Goal: Information Seeking & Learning: Learn about a topic

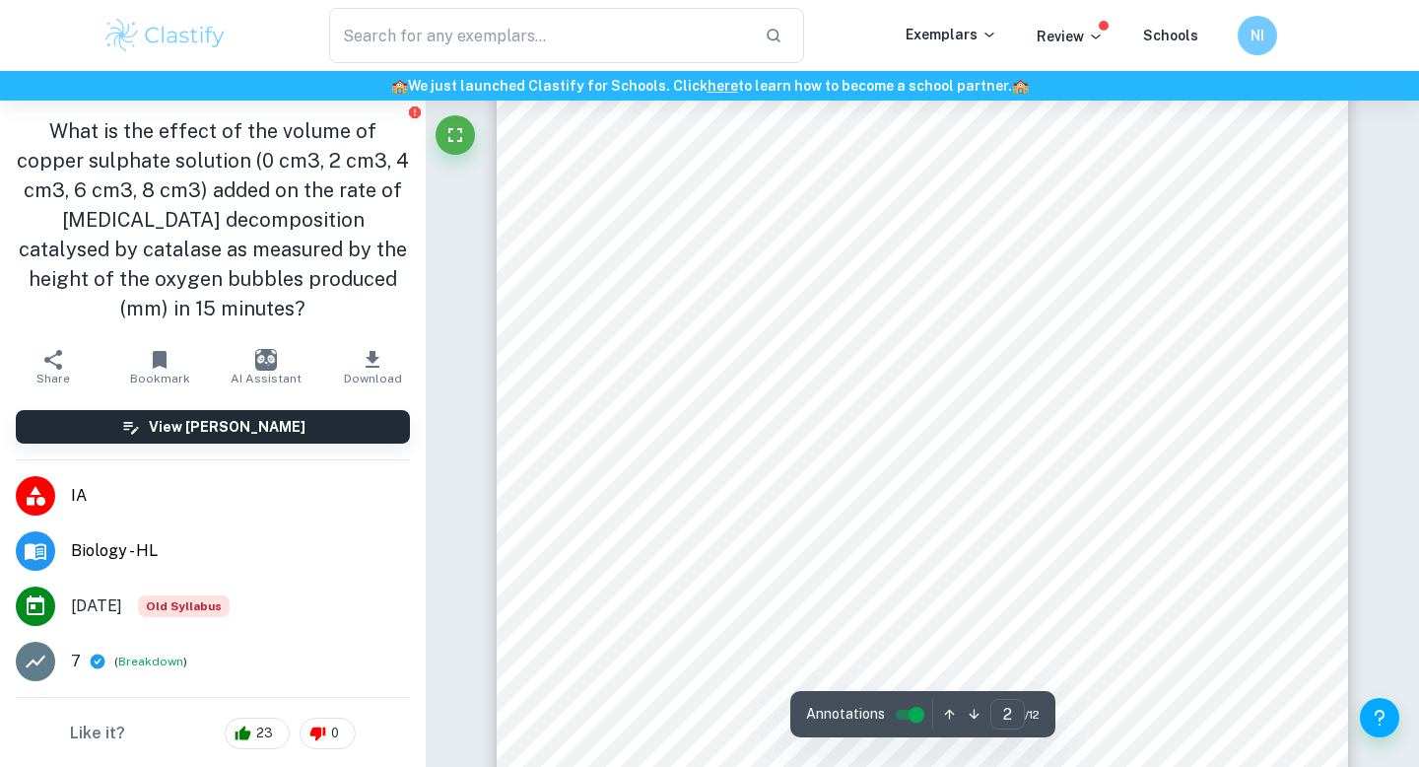
scroll to position [1847, 0]
type input "3"
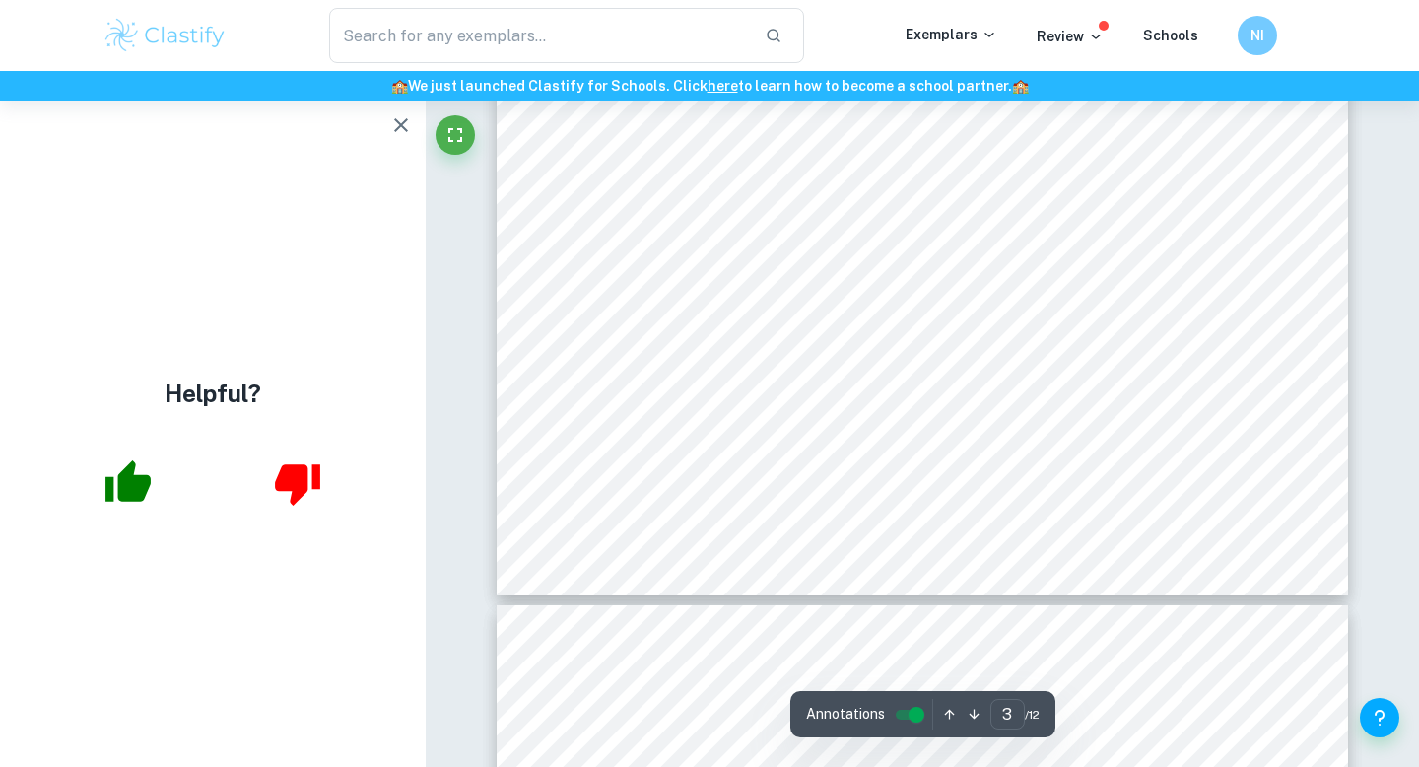
scroll to position [3302, 0]
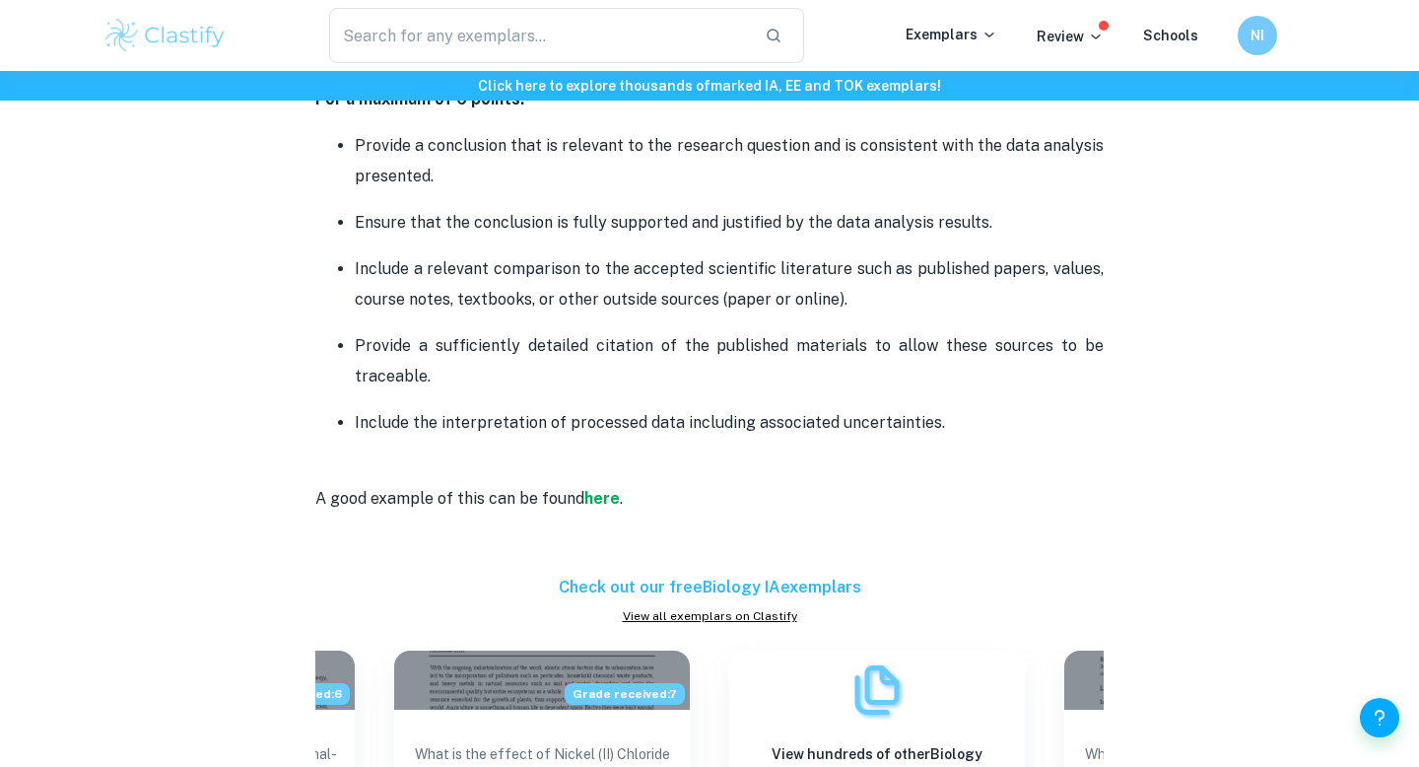
scroll to position [3314, 0]
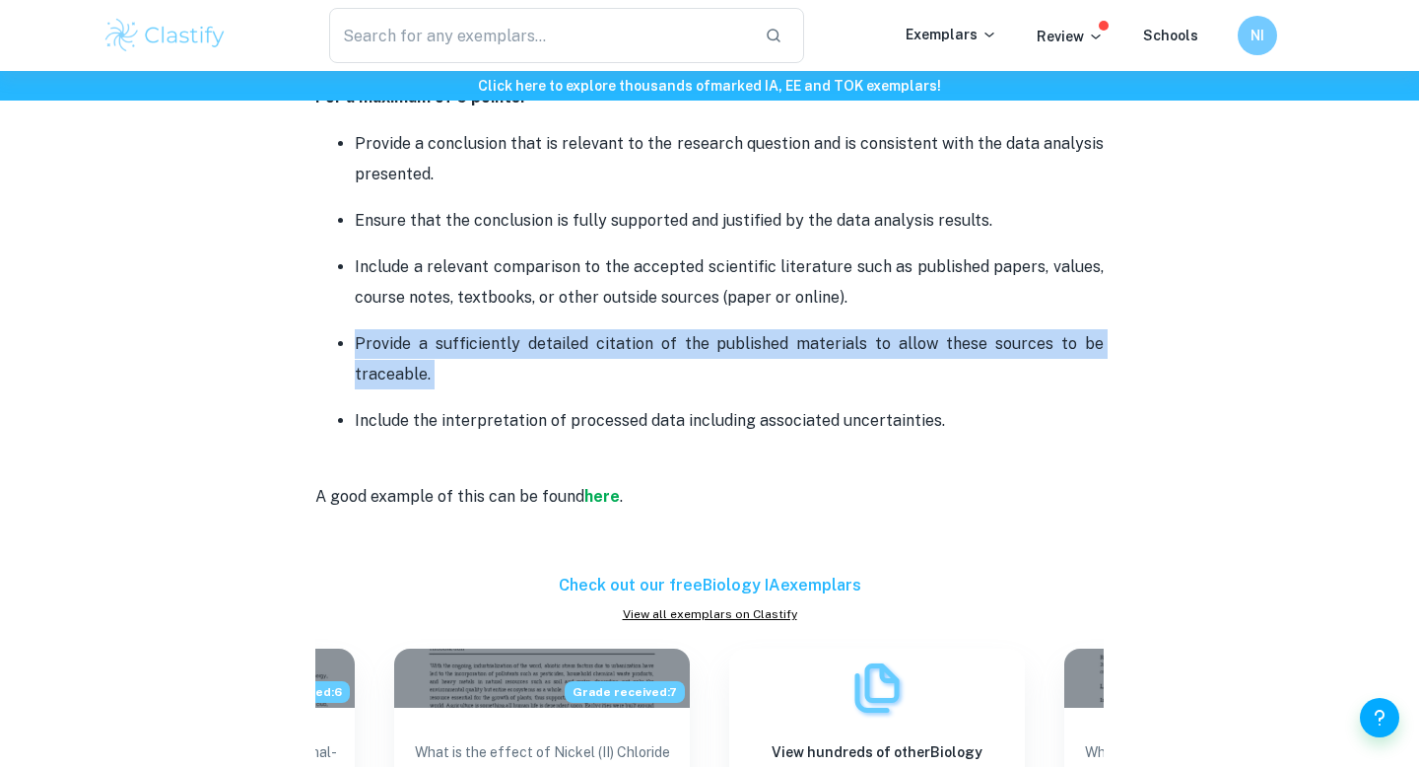
drag, startPoint x: 452, startPoint y: 391, endPoint x: 315, endPoint y: 344, distance: 144.9
click at [315, 344] on ul "Provide a conclusion that is relevant to the research question and is consisten…" at bounding box center [709, 282] width 789 height 308
